Goal: Navigation & Orientation: Find specific page/section

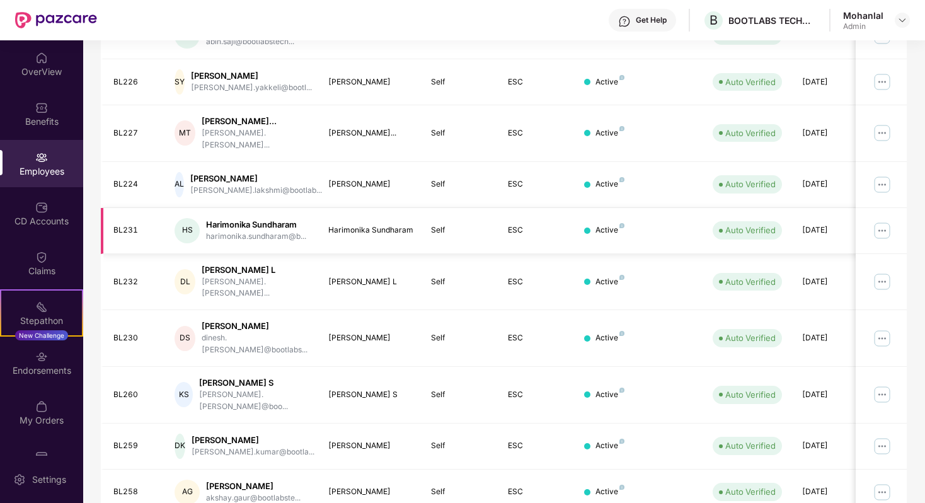
scroll to position [282, 0]
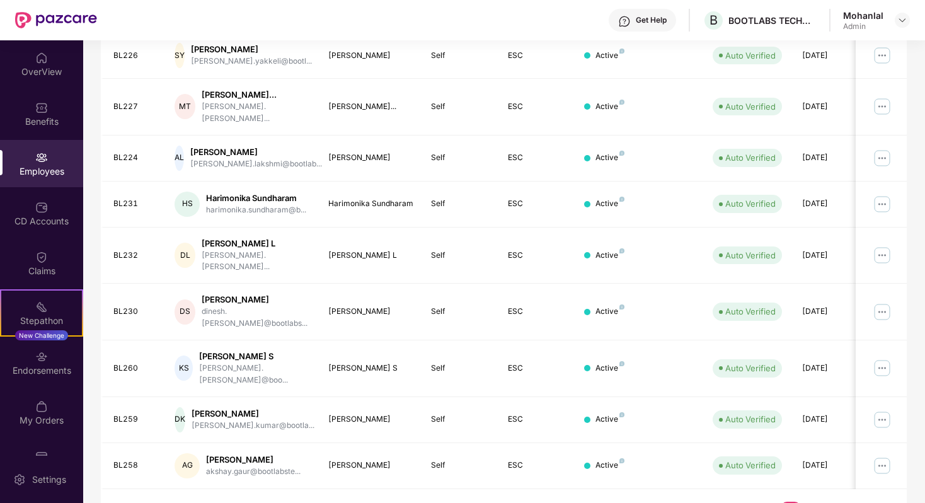
click at [770, 502] on link "2" at bounding box center [771, 511] width 20 height 19
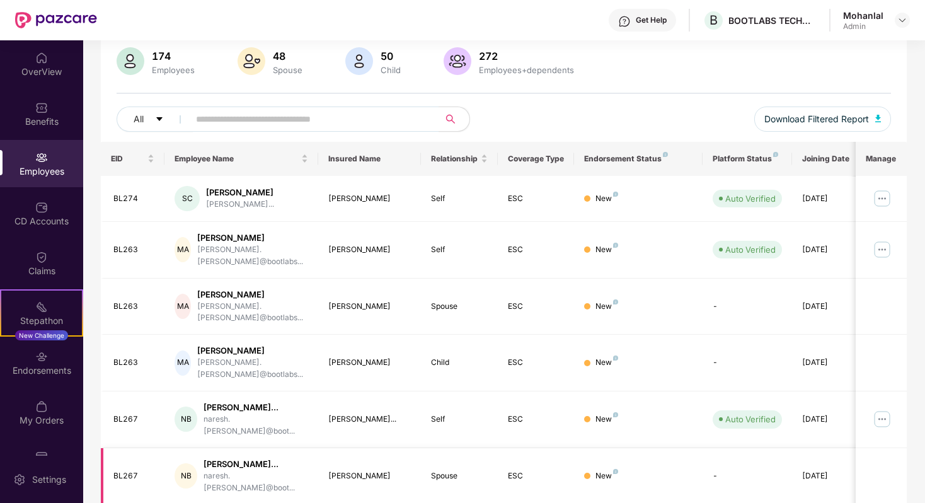
scroll to position [272, 0]
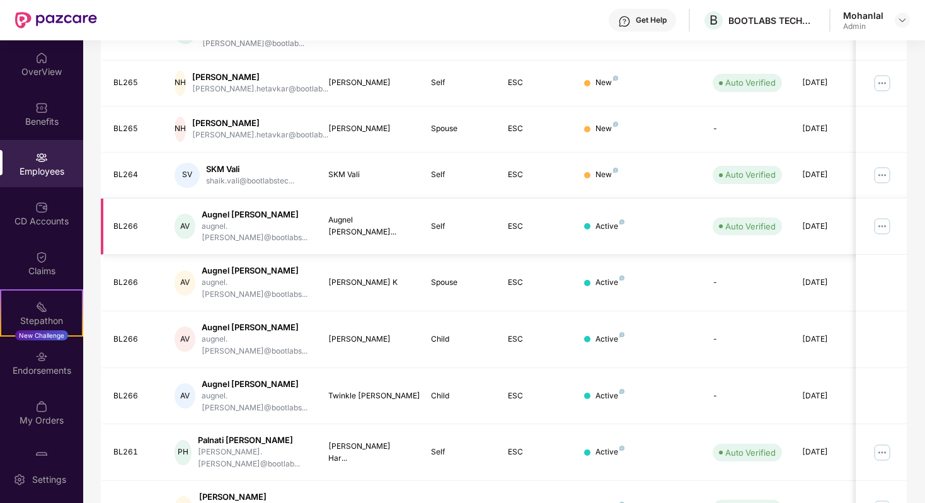
scroll to position [282, 0]
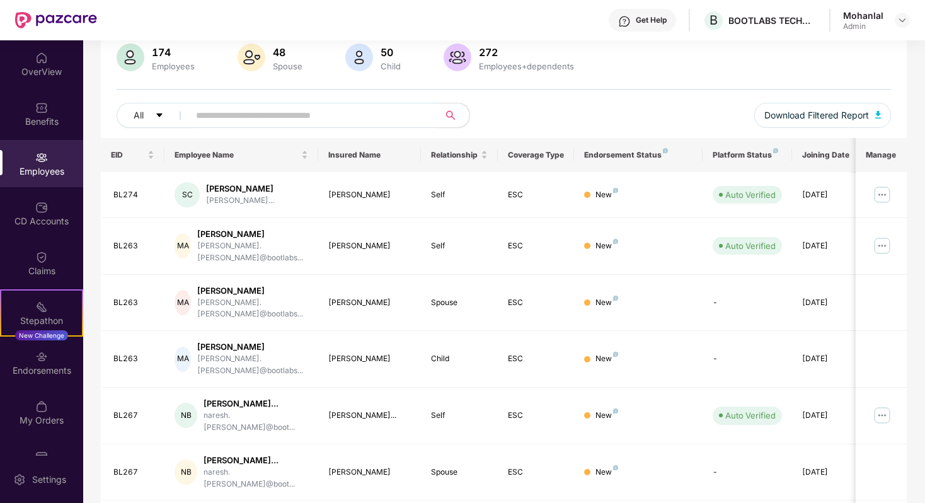
scroll to position [0, 0]
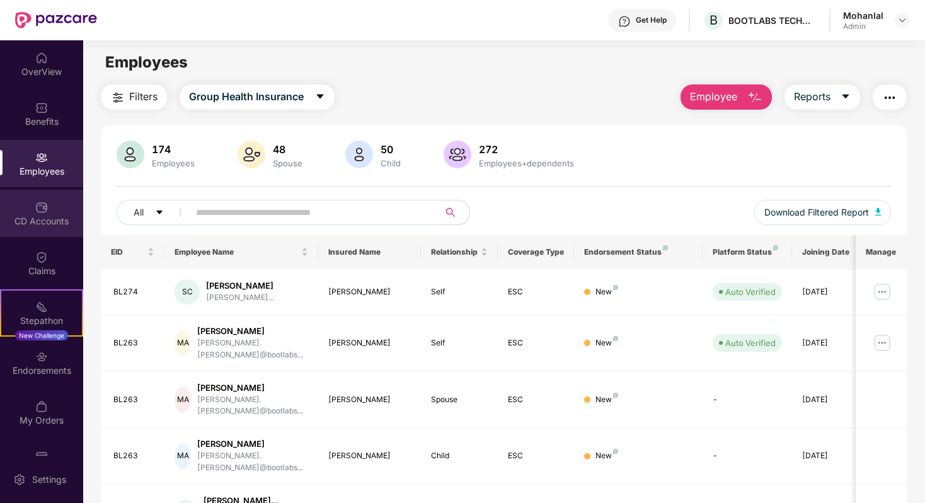
click at [34, 215] on div "CD Accounts" at bounding box center [41, 221] width 83 height 13
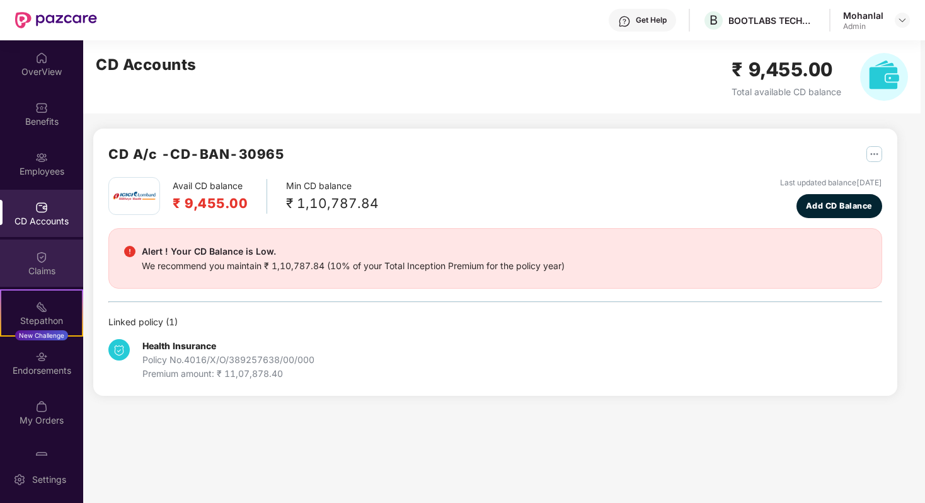
click at [33, 265] on div "Claims" at bounding box center [41, 271] width 83 height 13
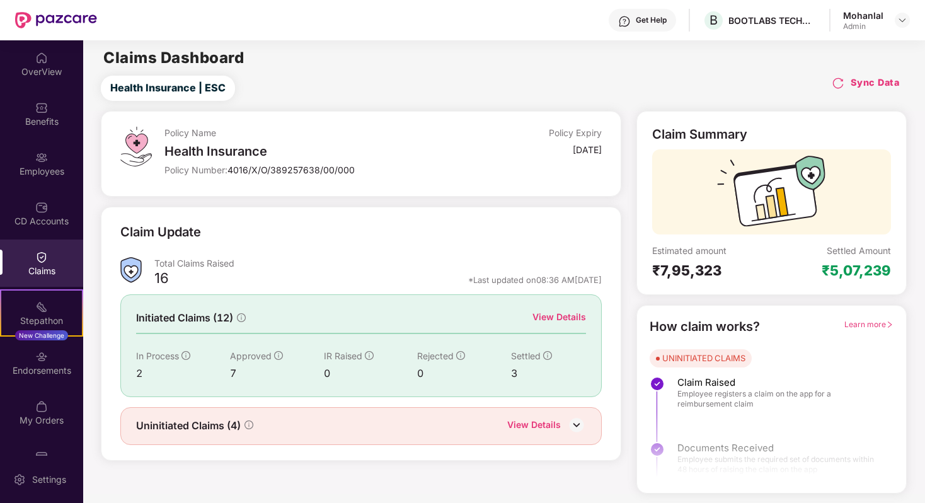
click at [36, 223] on div "CD Accounts" at bounding box center [41, 221] width 83 height 13
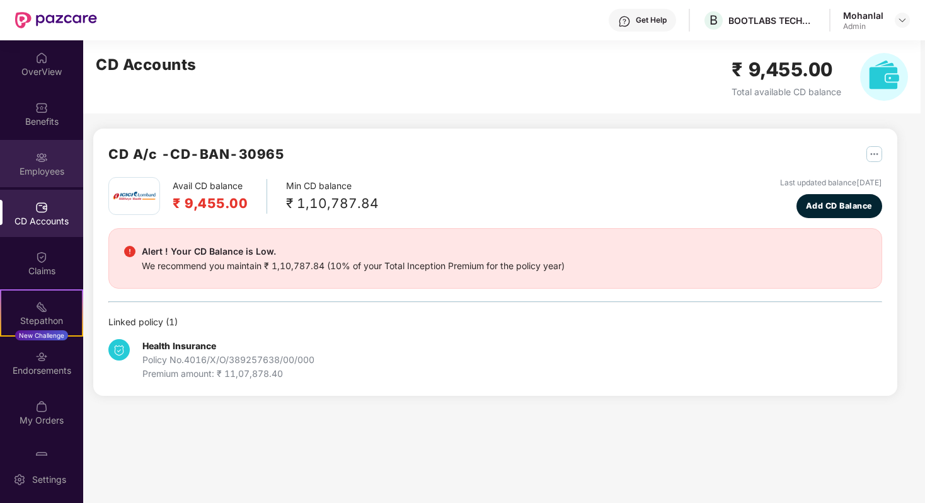
click at [38, 175] on div "Employees" at bounding box center [41, 171] width 83 height 13
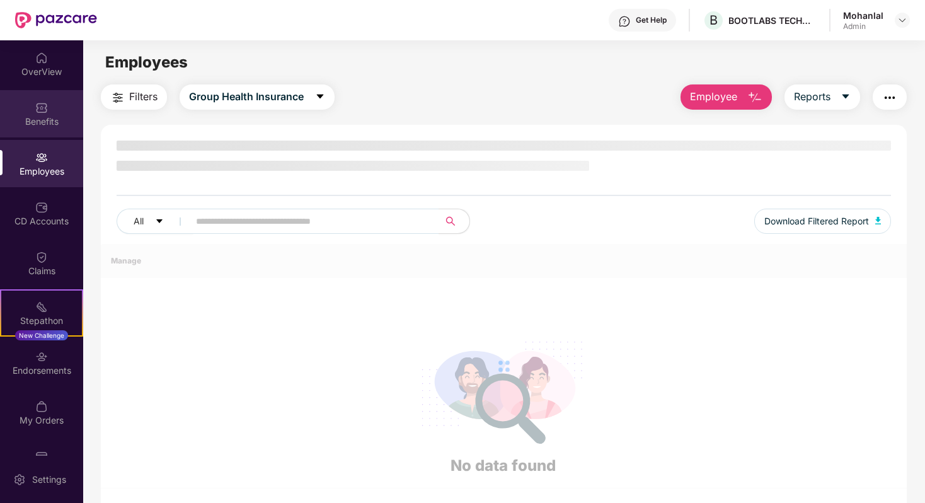
click at [41, 110] on img at bounding box center [41, 107] width 13 height 13
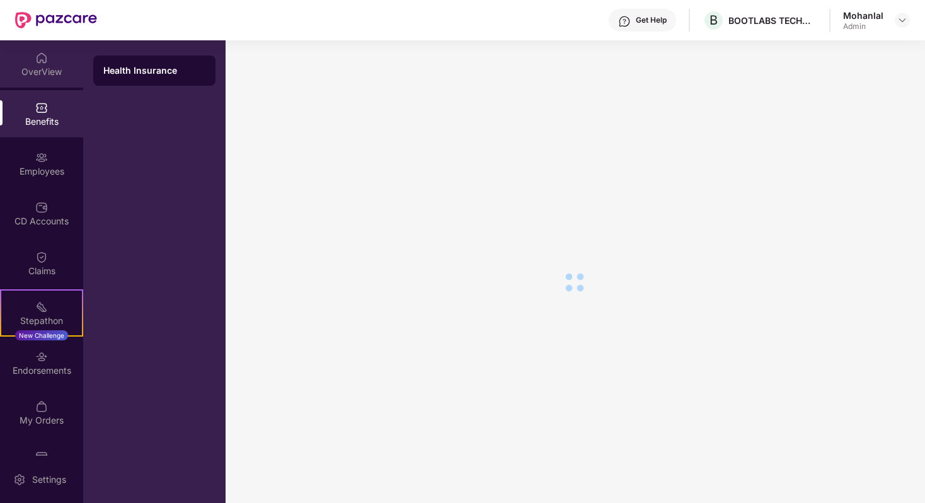
click at [38, 66] on div "OverView" at bounding box center [41, 72] width 83 height 13
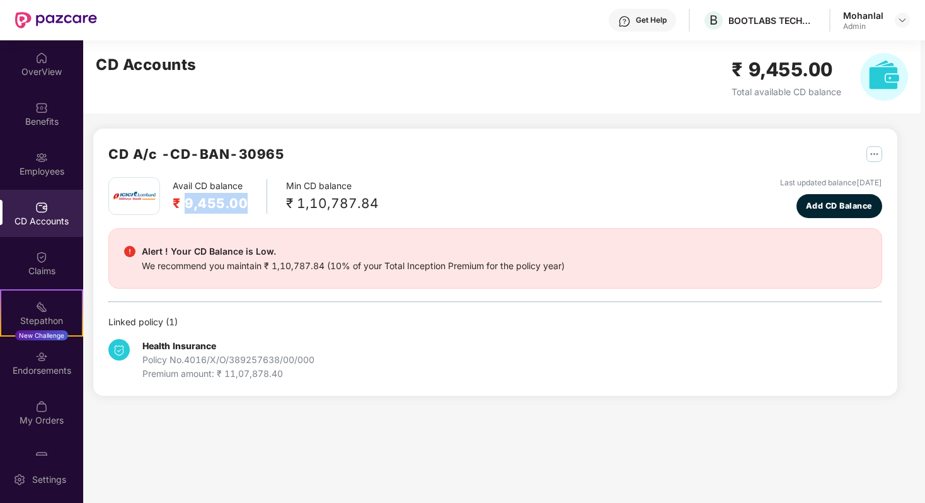
drag, startPoint x: 221, startPoint y: 202, endPoint x: 251, endPoint y: 202, distance: 30.3
click at [251, 202] on div "Avail CD balance ₹ 9,455.00" at bounding box center [220, 196] width 95 height 35
